Goal: Find specific page/section: Find specific page/section

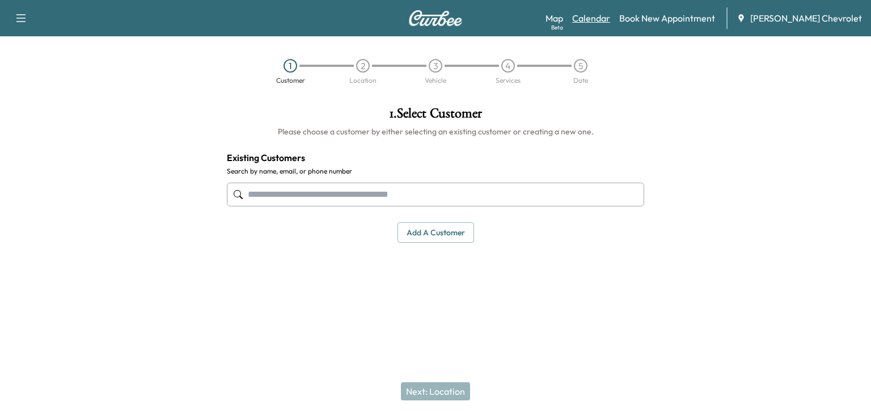
click at [610, 12] on link "Calendar" at bounding box center [591, 18] width 38 height 14
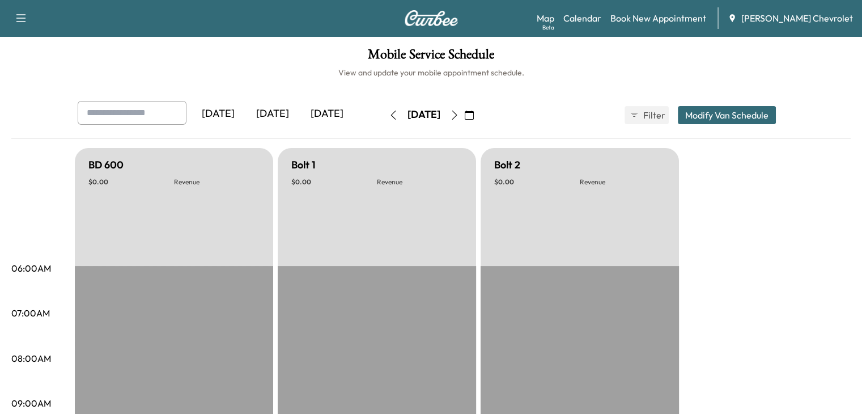
click at [459, 115] on icon "button" at bounding box center [454, 115] width 9 height 9
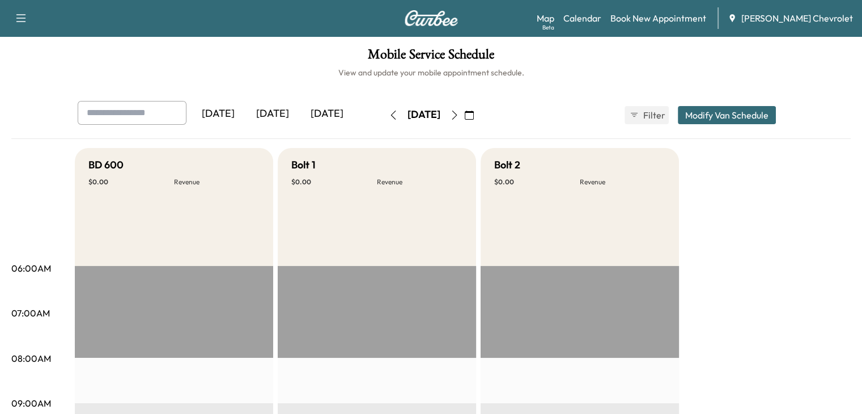
click at [459, 116] on icon "button" at bounding box center [454, 115] width 9 height 9
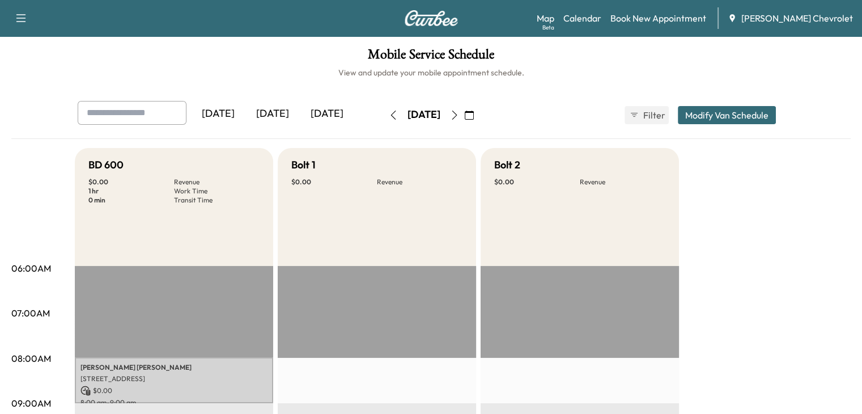
click at [153, 382] on div "[PERSON_NAME] [STREET_ADDRESS] $ 0.00 8:00 am - 9:00 am" at bounding box center [174, 380] width 198 height 46
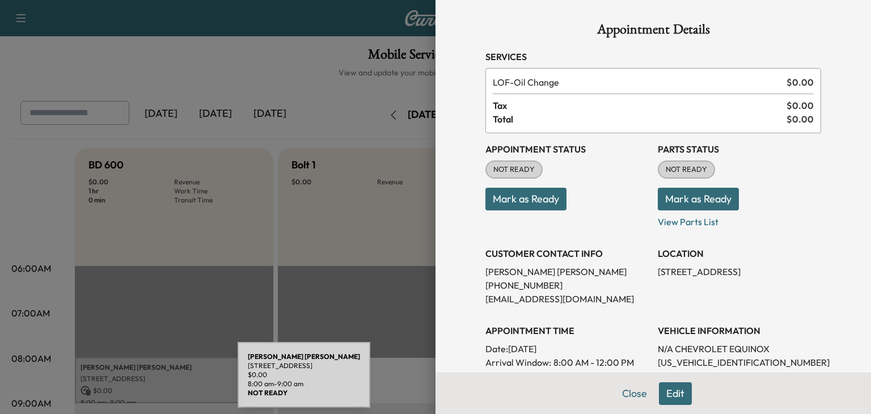
click at [326, 231] on div at bounding box center [435, 207] width 871 height 414
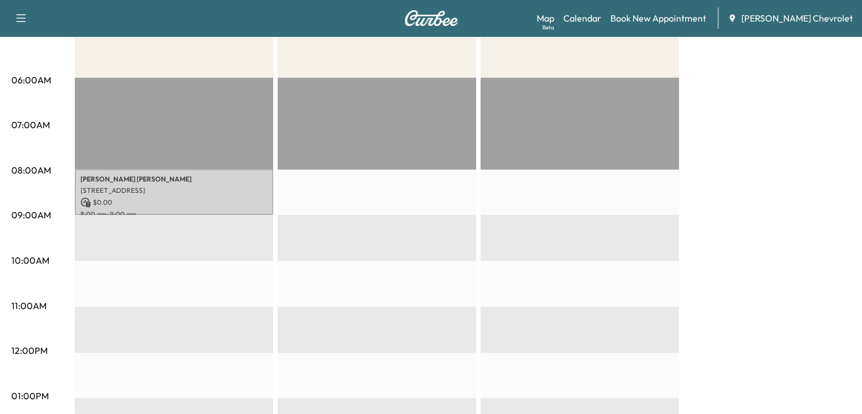
scroll to position [188, 0]
click at [799, 12] on span "[PERSON_NAME] Chevrolet" at bounding box center [798, 18] width 112 height 14
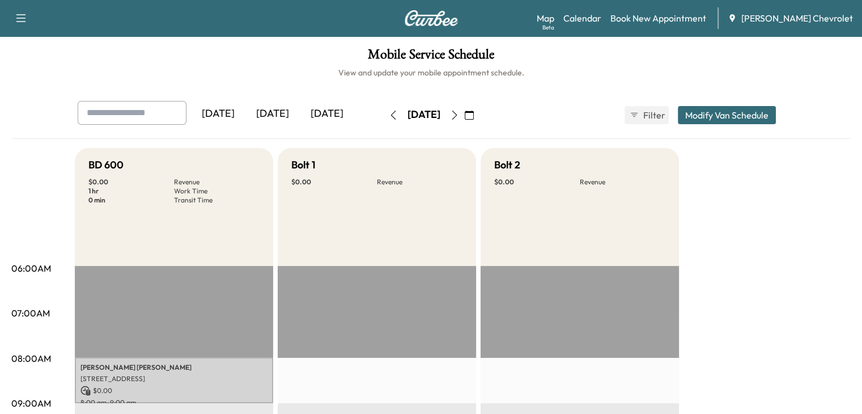
click at [459, 117] on icon "button" at bounding box center [454, 115] width 9 height 9
